Goal: Task Accomplishment & Management: Manage account settings

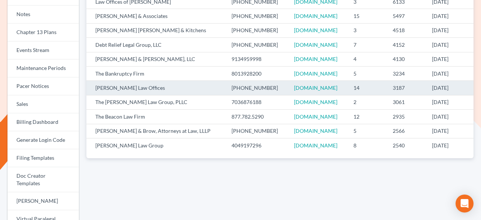
scroll to position [151, 0]
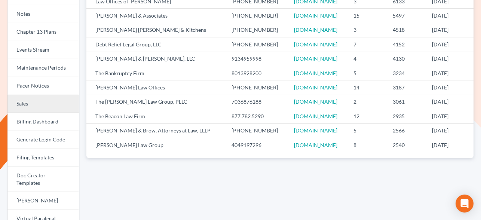
click at [30, 106] on link "Sales" at bounding box center [43, 104] width 72 height 18
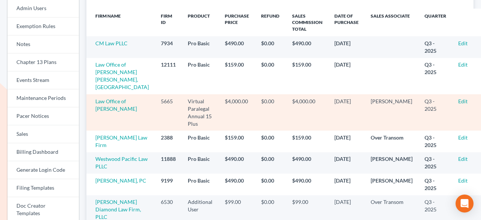
scroll to position [134, 0]
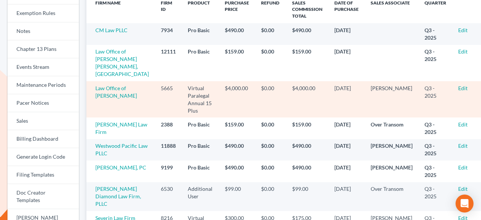
click at [300, 82] on td "$4,000.00" at bounding box center [307, 99] width 42 height 36
click at [306, 83] on td "$4,000.00" at bounding box center [307, 99] width 42 height 36
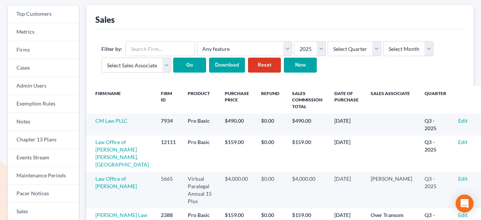
scroll to position [0, 0]
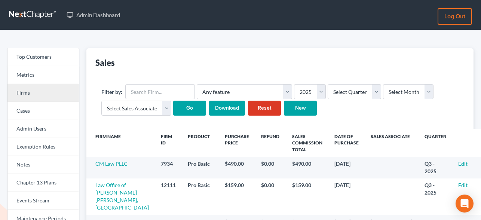
click at [36, 92] on link "Firms" at bounding box center [43, 93] width 72 height 18
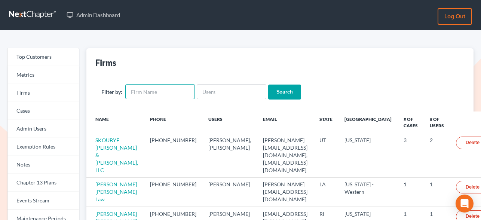
click at [159, 95] on input "text" at bounding box center [160, 91] width 70 height 15
type input "e"
type input "lein"
click at [268, 85] on input "Search" at bounding box center [284, 92] width 33 height 15
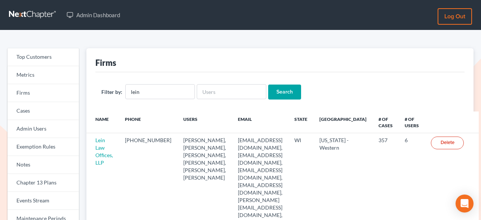
scroll to position [63, 0]
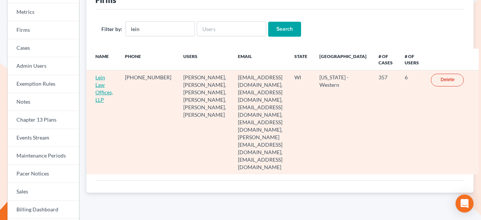
click at [101, 84] on link "Lein Law Offices, LLP" at bounding box center [104, 88] width 18 height 29
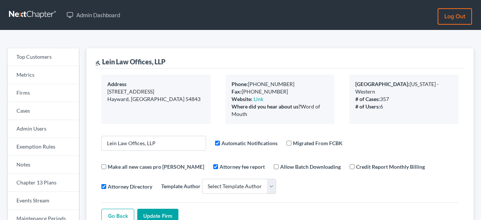
select select
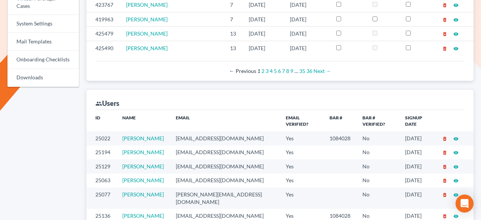
scroll to position [463, 0]
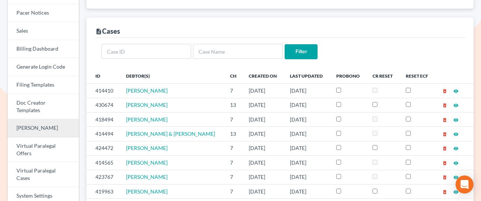
scroll to position [222, 0]
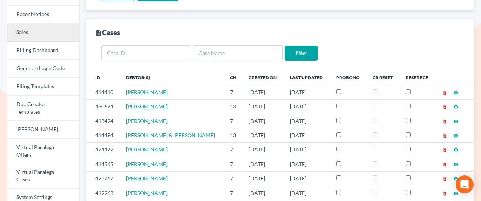
click at [36, 33] on link "Sales" at bounding box center [43, 33] width 72 height 18
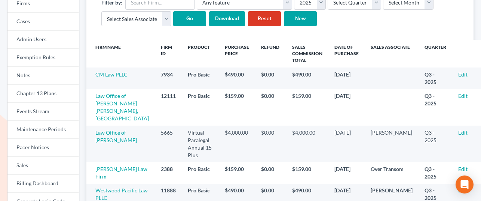
scroll to position [100, 0]
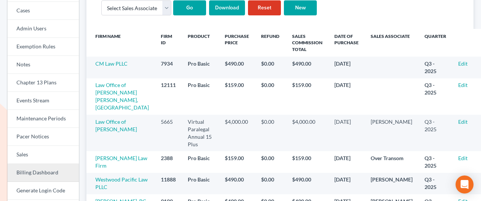
click at [33, 169] on link "Billing Dashboard" at bounding box center [43, 173] width 72 height 18
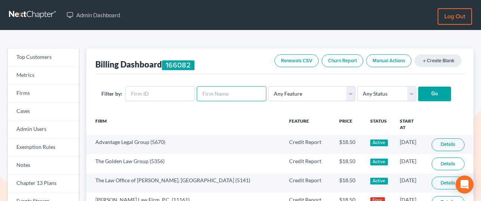
click at [204, 95] on input "text" at bounding box center [232, 93] width 70 height 15
type input "steptoe"
click at [419, 86] on input "Go" at bounding box center [435, 93] width 33 height 15
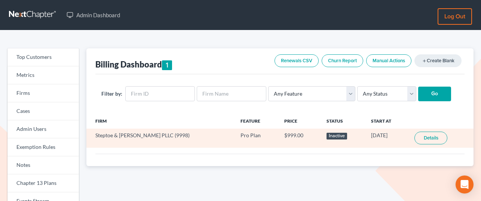
click at [436, 141] on link "Details" at bounding box center [431, 137] width 33 height 13
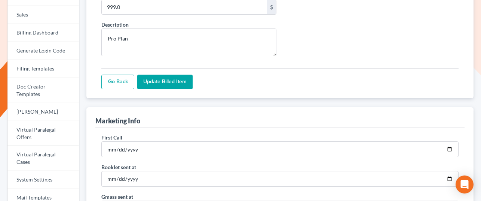
scroll to position [45, 0]
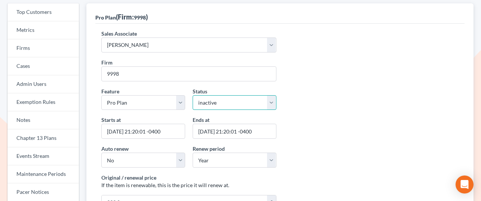
click at [234, 101] on select "active inactive pending expired error pending_charges" at bounding box center [235, 102] width 84 height 15
select select "expired"
click at [193, 95] on select "active inactive pending expired error pending_charges" at bounding box center [235, 102] width 84 height 15
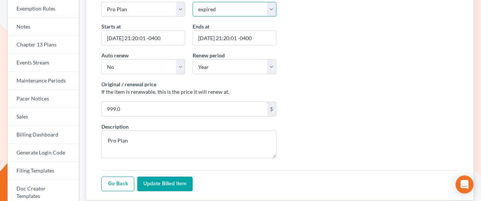
scroll to position [140, 0]
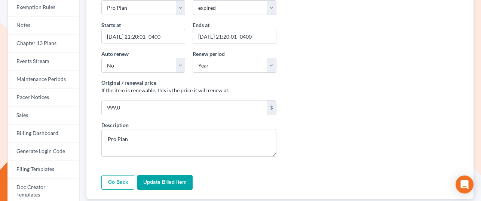
click at [155, 179] on input "Update Billed item" at bounding box center [164, 182] width 55 height 15
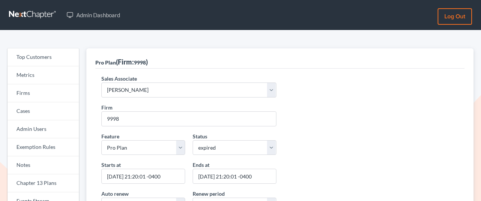
select select "expired"
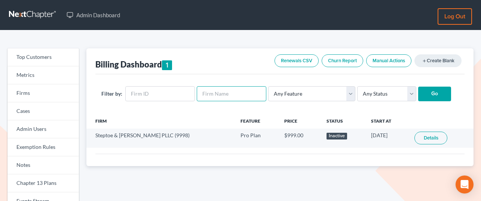
click at [217, 89] on input "text" at bounding box center [232, 93] width 70 height 15
type input "[PERSON_NAME]"
click at [419, 86] on input "Go" at bounding box center [435, 93] width 33 height 15
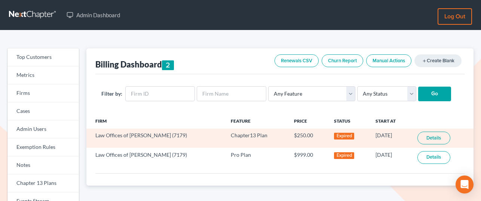
scroll to position [30, 0]
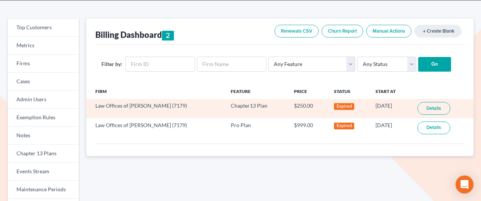
click at [438, 109] on link "Details" at bounding box center [434, 108] width 33 height 13
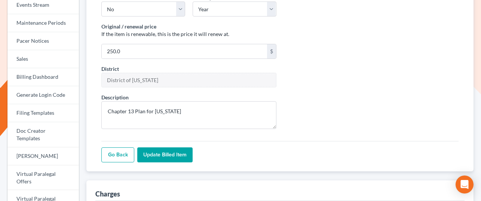
scroll to position [104, 0]
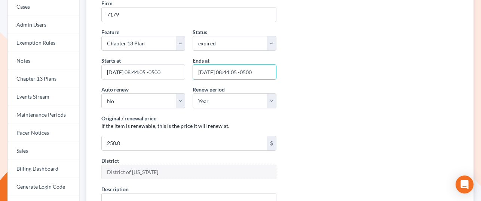
click at [208, 73] on input "[DATE] 08:44:05 -0500" at bounding box center [235, 71] width 84 height 15
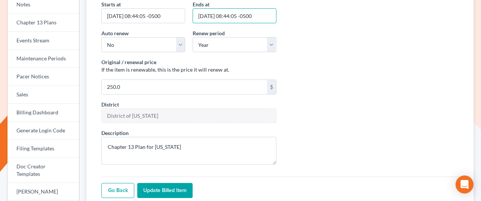
type input "[DATE] 08:44:05 -0500"
click at [166, 187] on input "Update Billed item" at bounding box center [164, 190] width 55 height 15
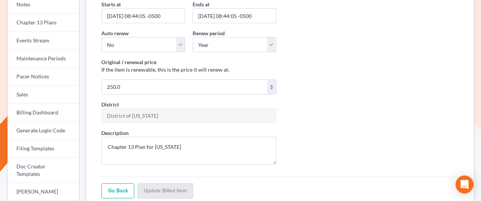
scroll to position [161, 0]
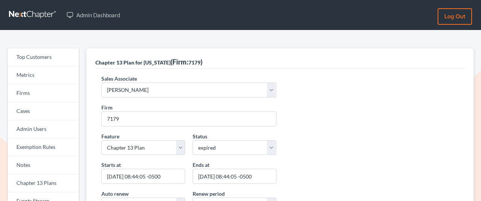
scroll to position [161, 0]
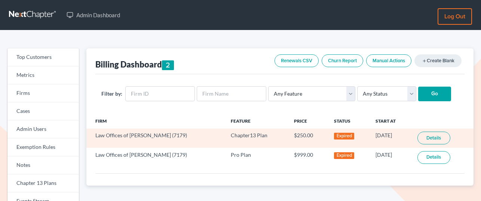
scroll to position [30, 0]
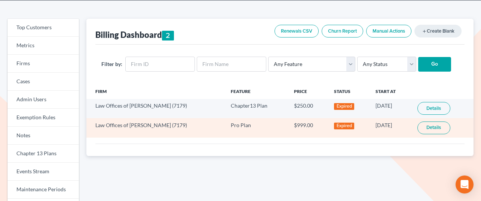
click at [430, 131] on link "Details" at bounding box center [434, 127] width 33 height 13
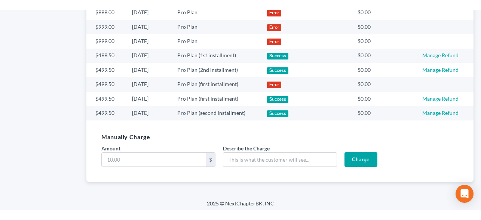
scroll to position [680, 0]
